Goal: Transaction & Acquisition: Purchase product/service

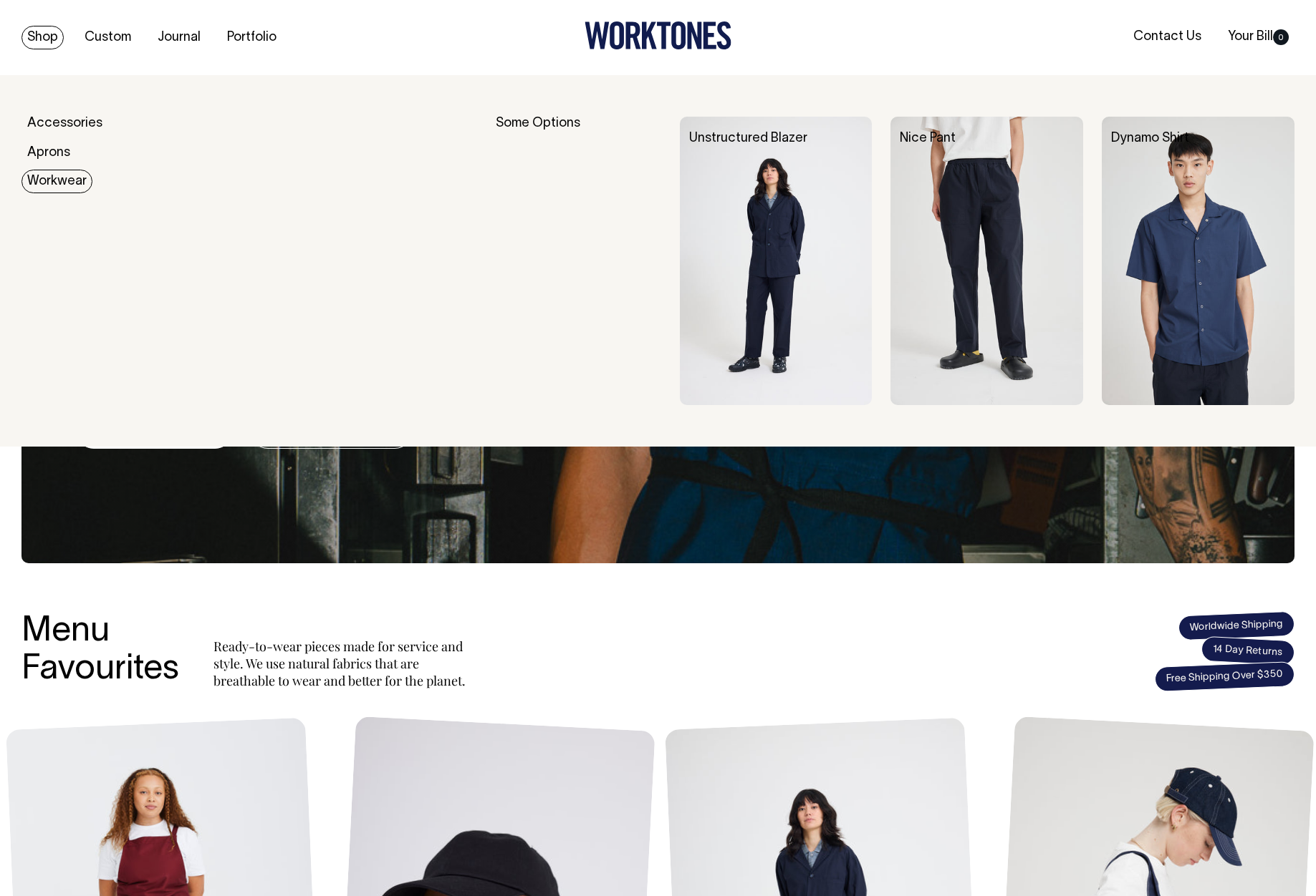
click at [69, 180] on link "Workwear" at bounding box center [56, 181] width 71 height 24
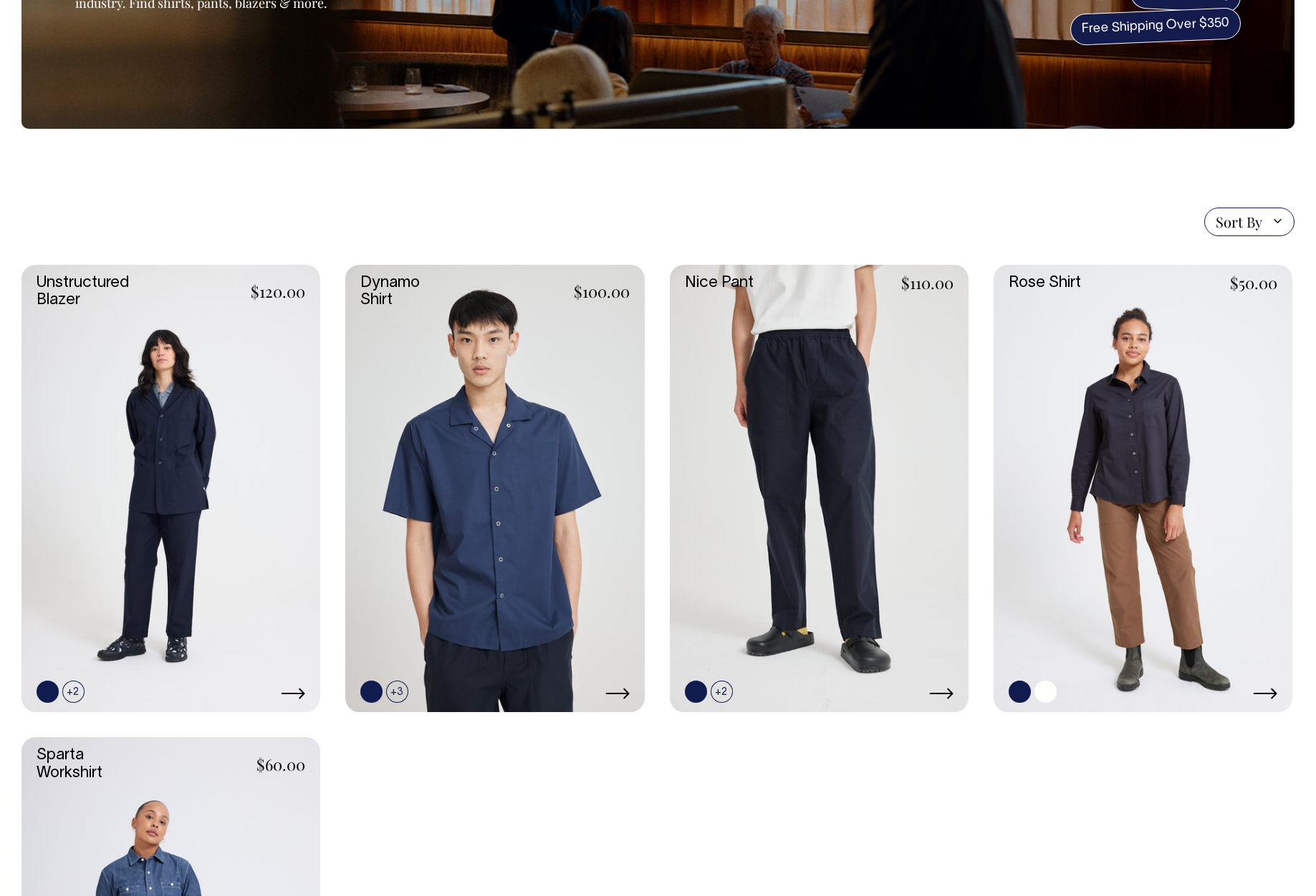
scroll to position [215, 0]
click at [1218, 402] on link at bounding box center [1143, 488] width 299 height 448
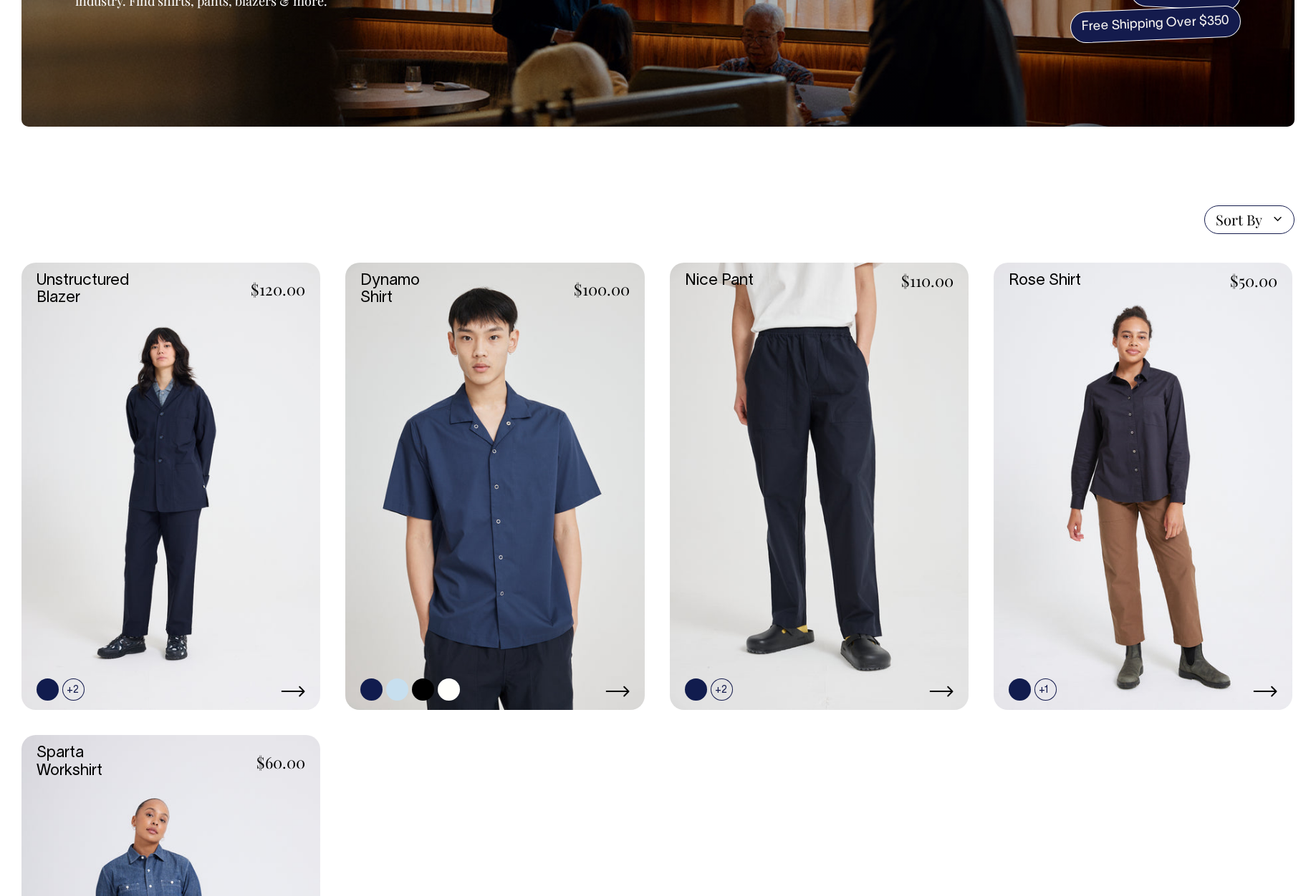
click at [534, 442] on link at bounding box center [494, 487] width 299 height 448
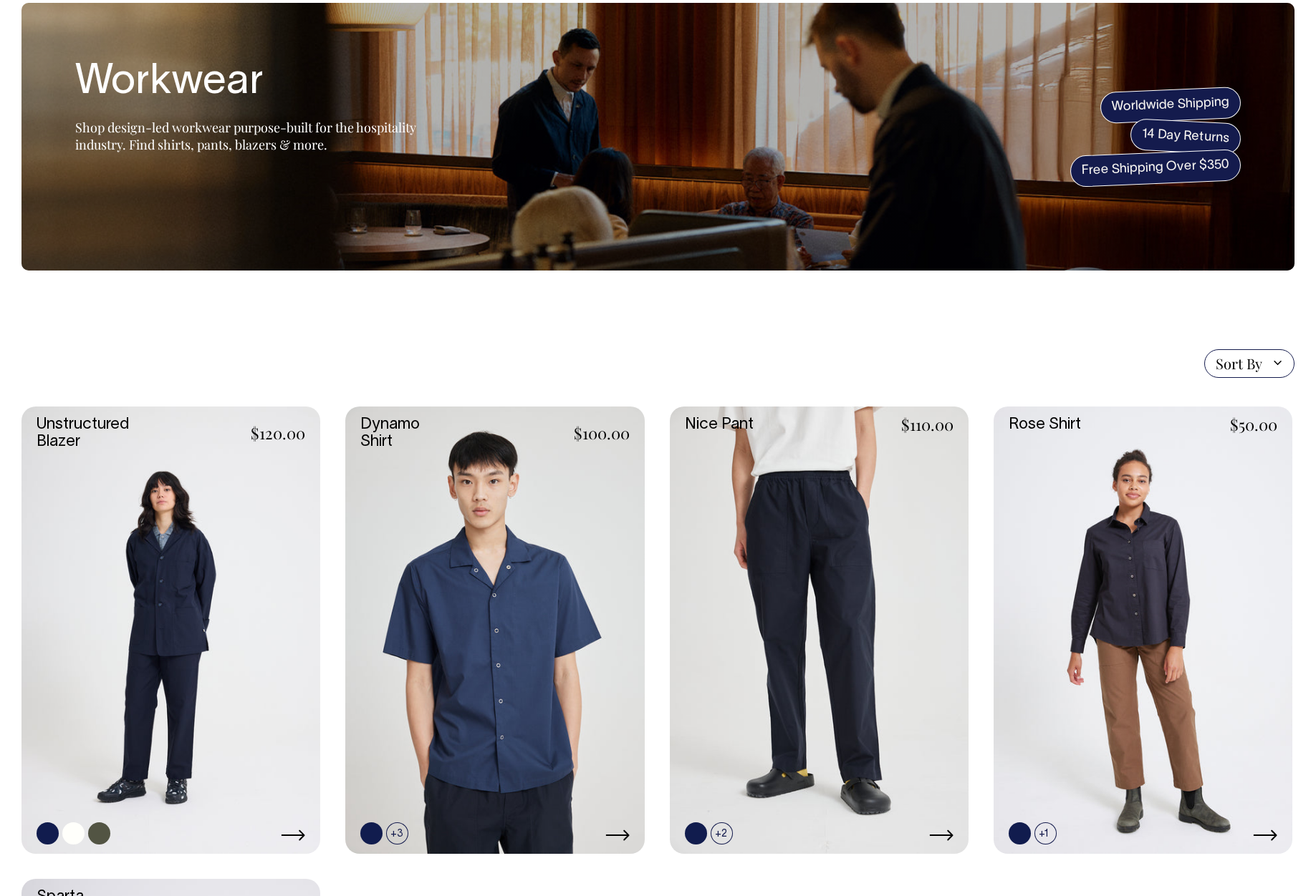
scroll to position [71, 0]
click at [228, 598] on link at bounding box center [170, 632] width 299 height 448
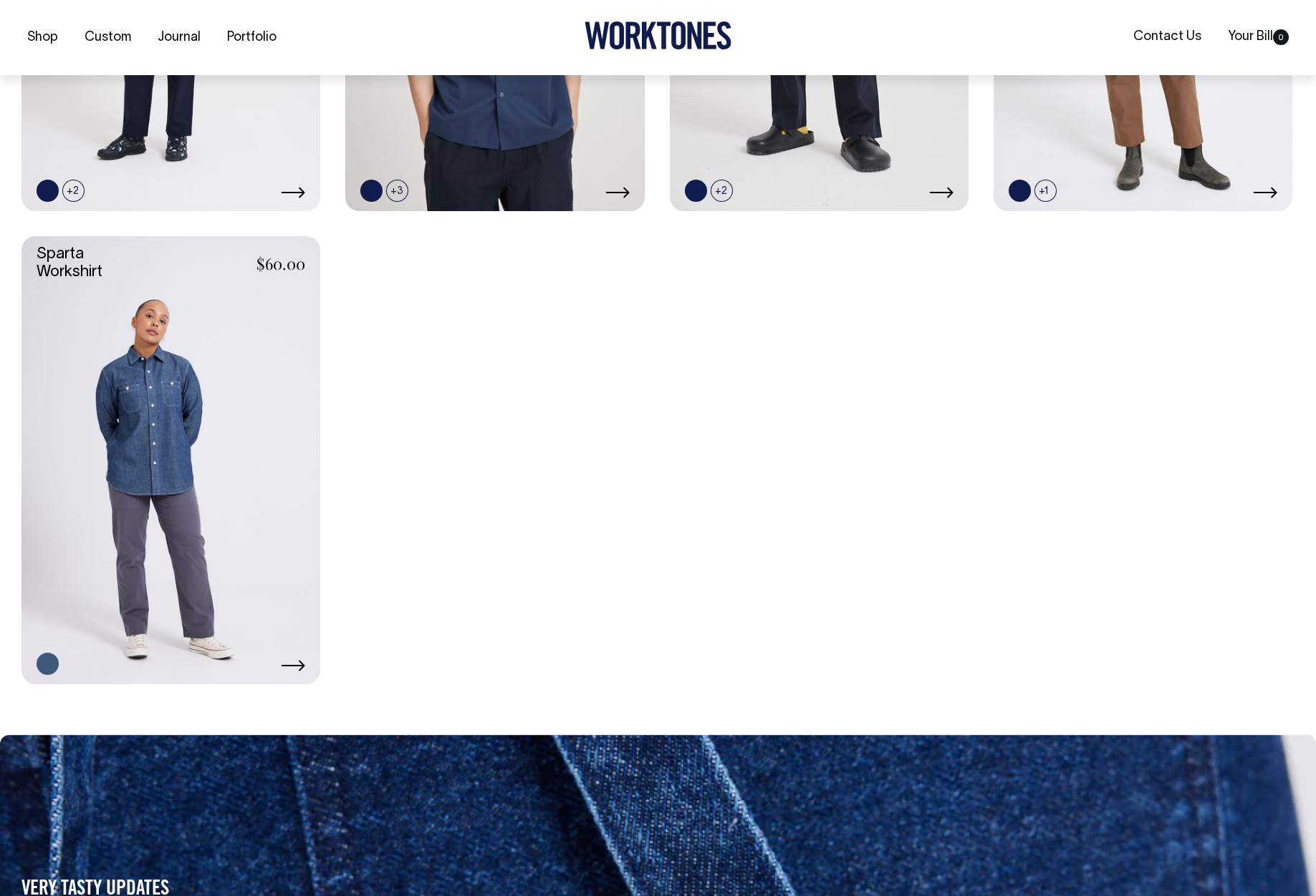
scroll to position [716, 0]
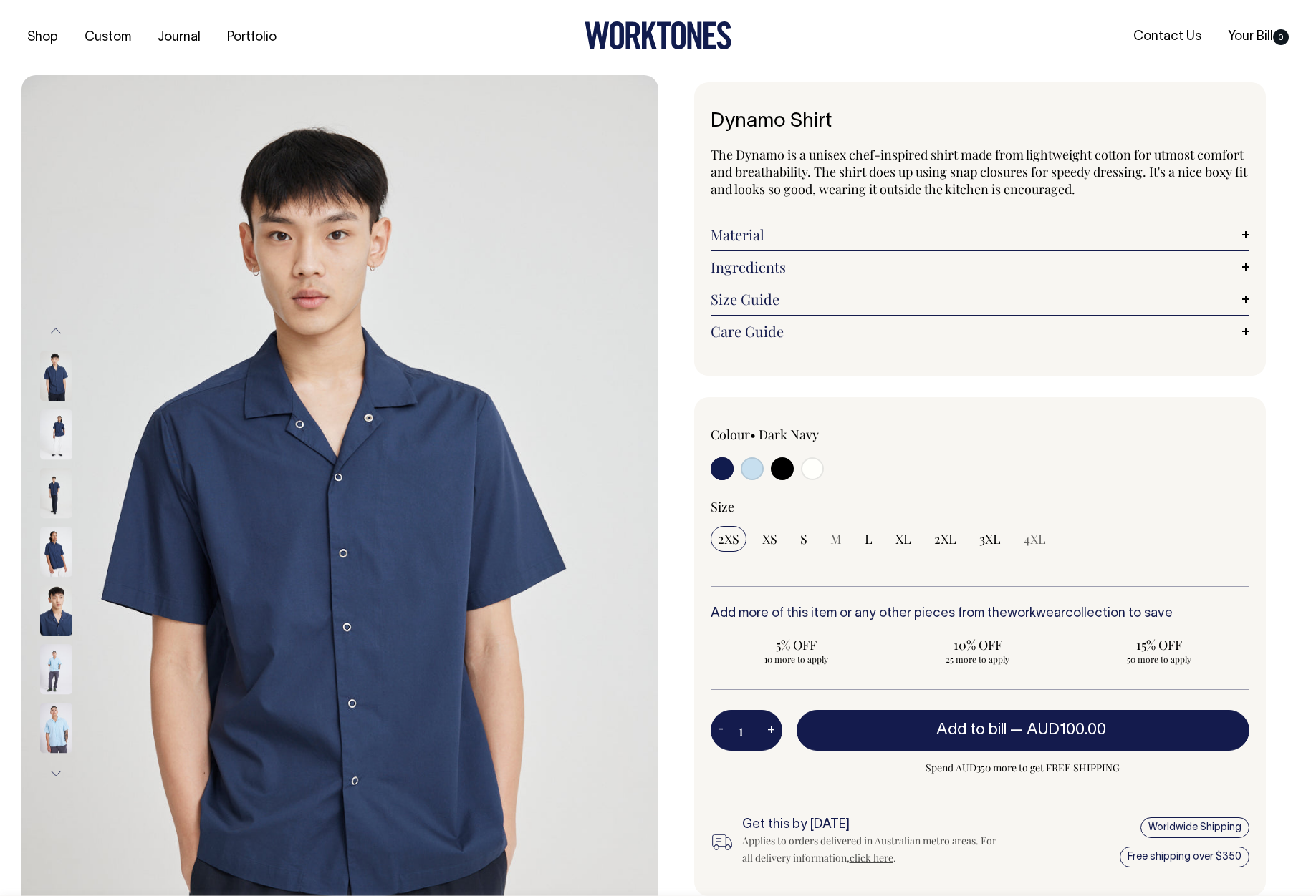
click at [780, 473] on input "radio" at bounding box center [782, 469] width 23 height 23
radio input "true"
select select "Black"
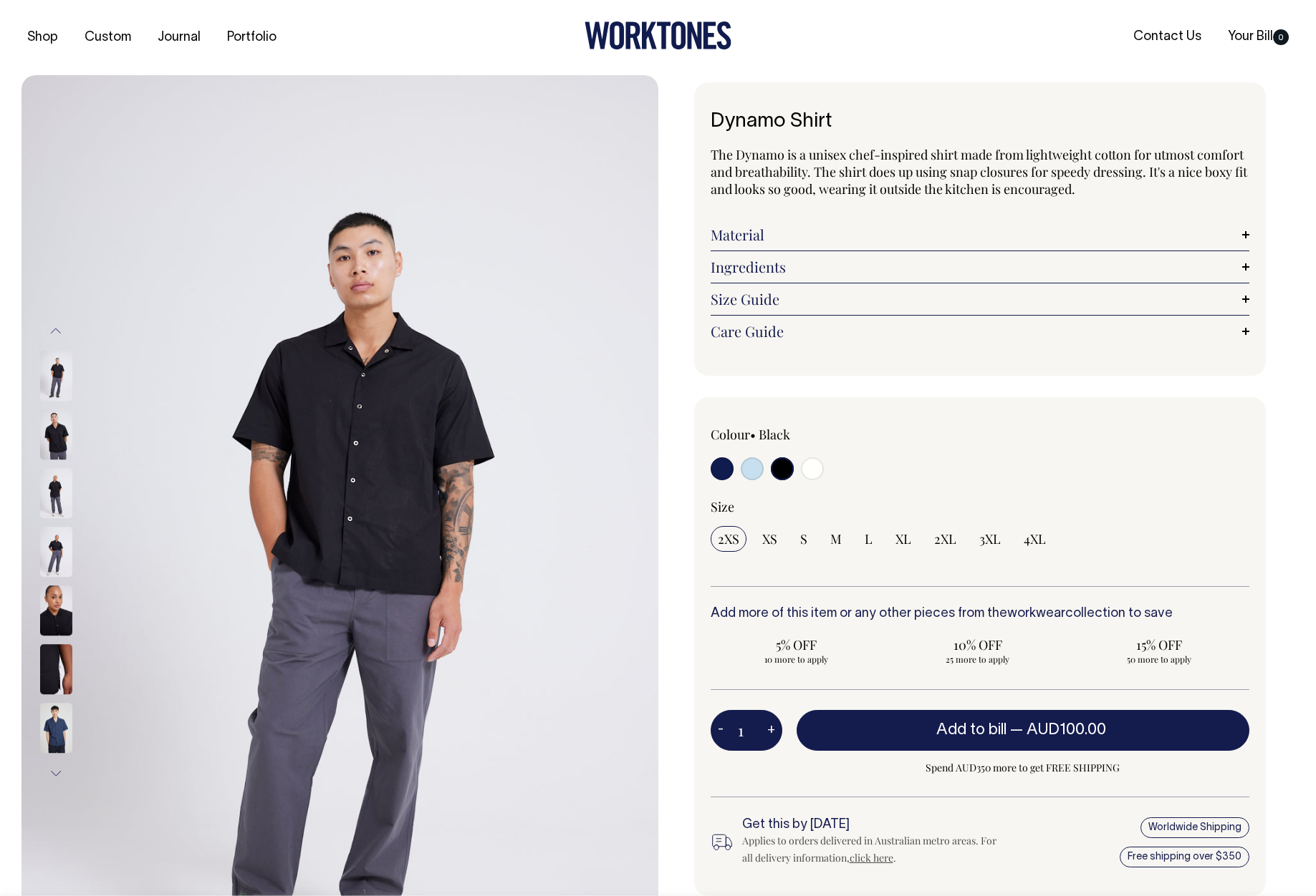
click at [797, 472] on div at bounding box center [818, 471] width 216 height 27
click at [816, 469] on input "radio" at bounding box center [812, 469] width 23 height 23
radio input "true"
select select "Off-White"
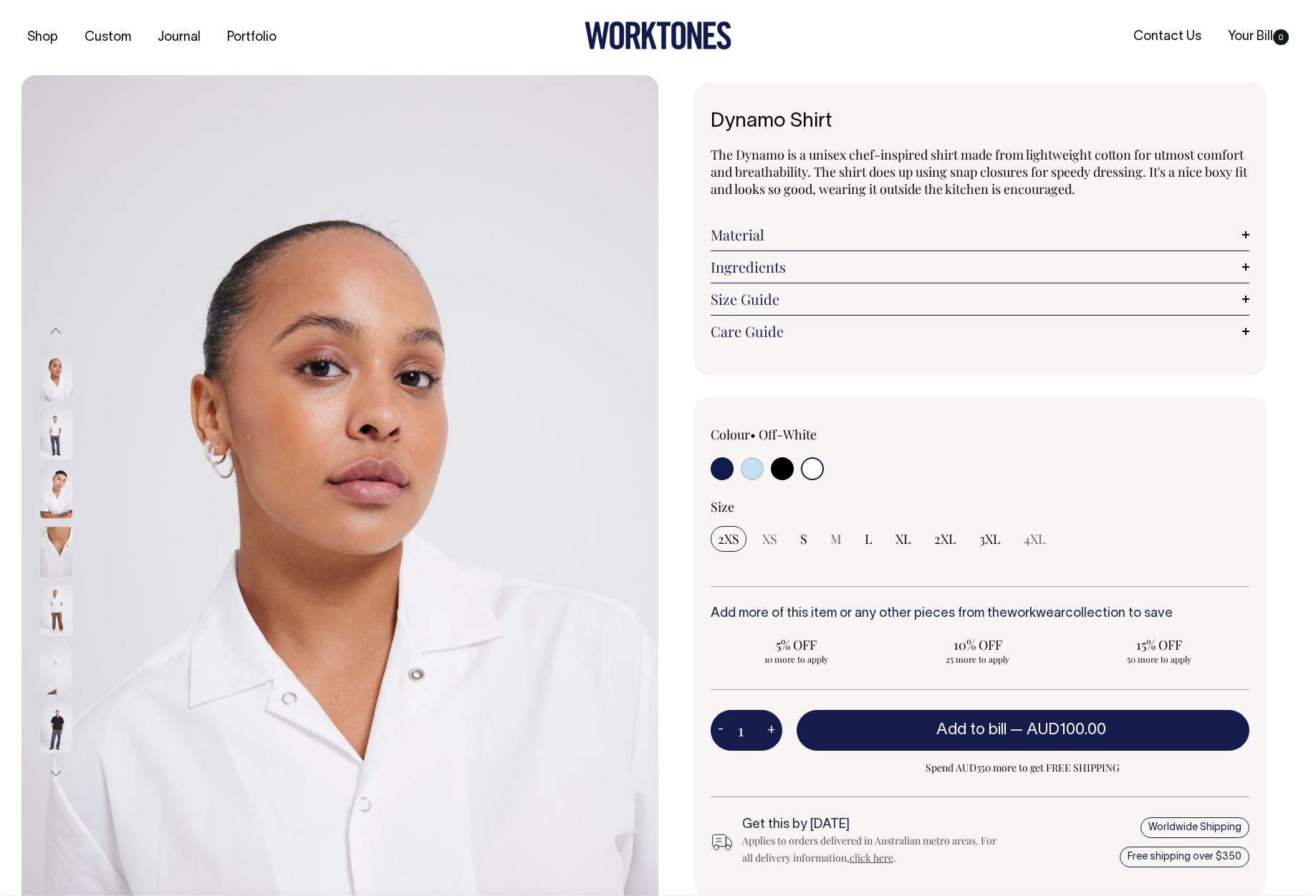
click at [754, 466] on input "radio" at bounding box center [751, 469] width 23 height 23
radio input "true"
select select "True Blue"
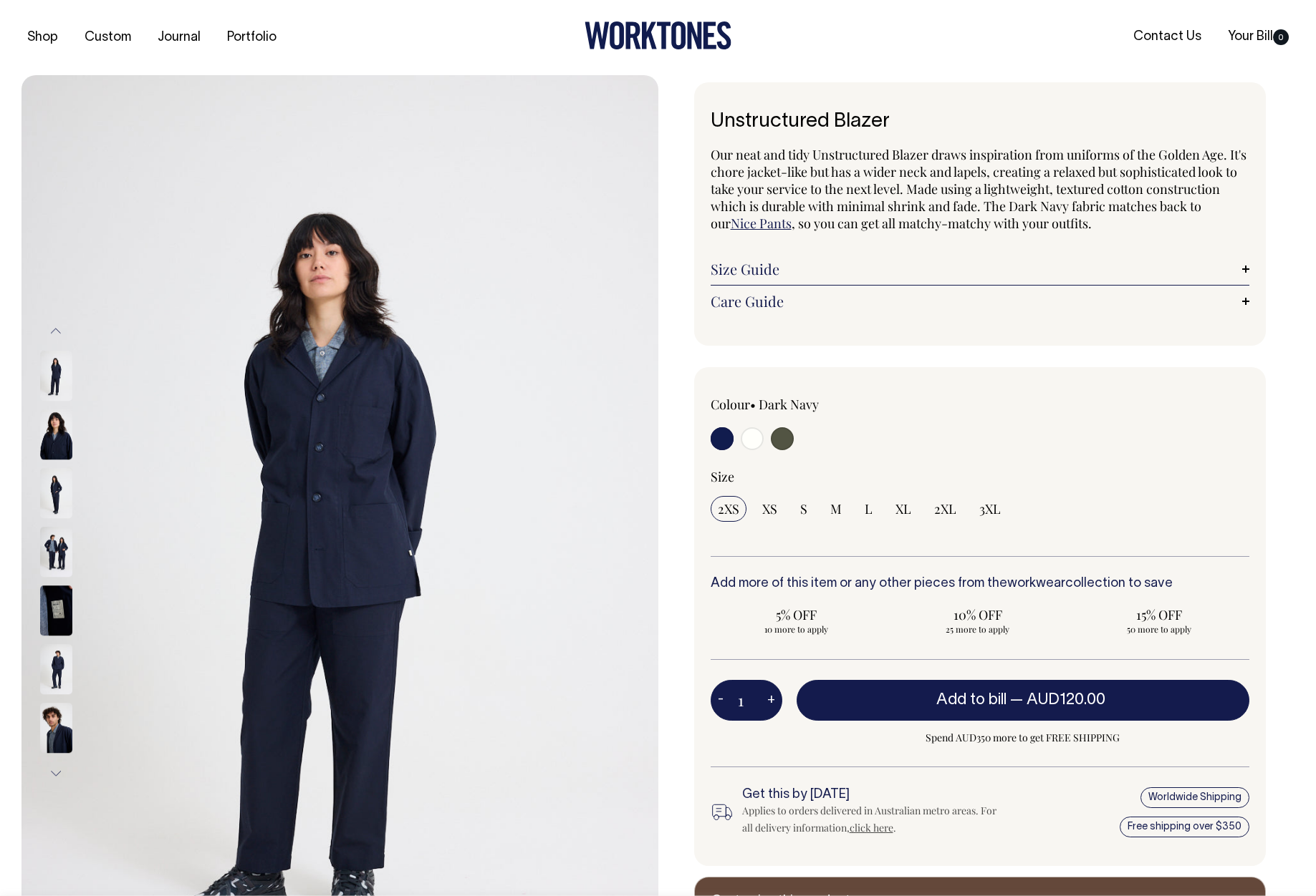
click at [53, 550] on img at bounding box center [56, 553] width 32 height 50
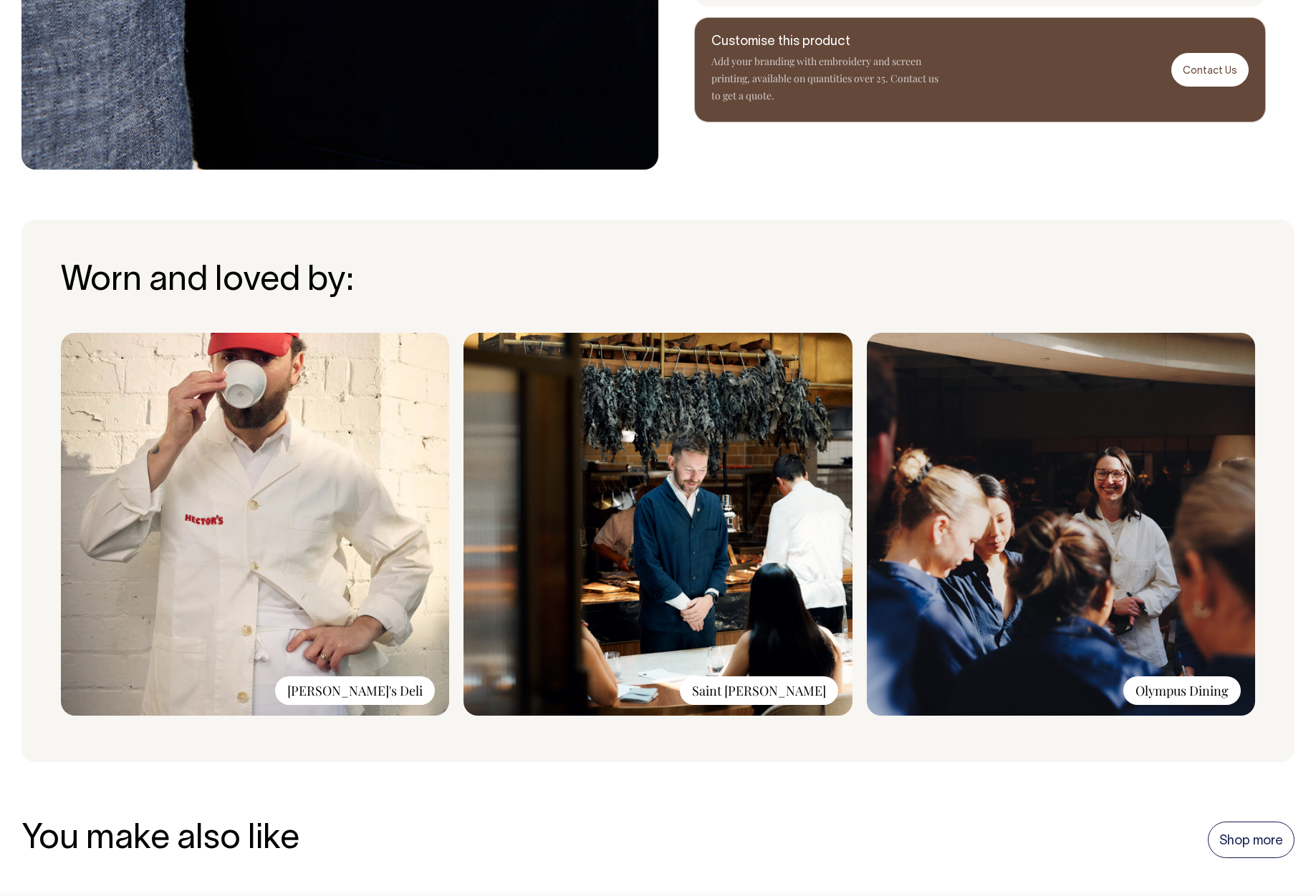
scroll to position [859, 0]
